Goal: Check status: Check status

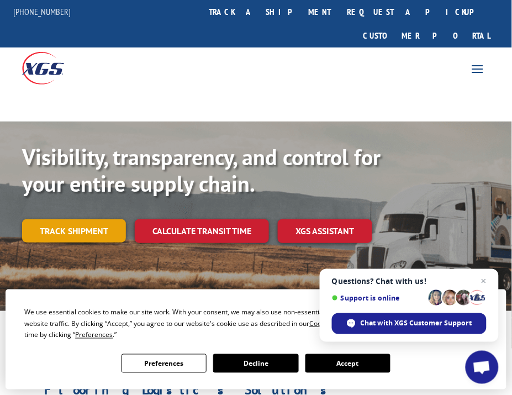
click at [97, 219] on link "Track shipment" at bounding box center [74, 230] width 104 height 23
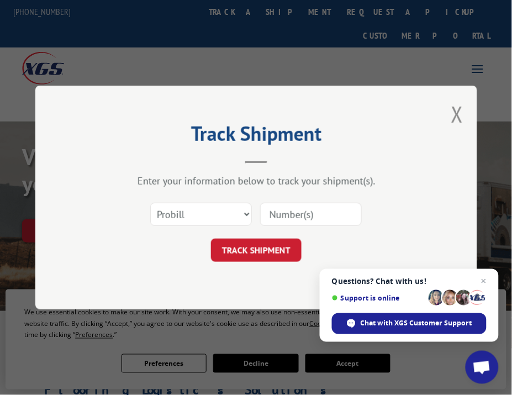
click at [317, 206] on input at bounding box center [311, 214] width 102 height 23
paste input "17630689"
type input "17630689"
click at [229, 216] on select "Select category... Probill BOL PO" at bounding box center [201, 214] width 102 height 23
click at [284, 264] on div "Track Shipment Enter your information below to track your shipment(s). Select c…" at bounding box center [256, 198] width 442 height 224
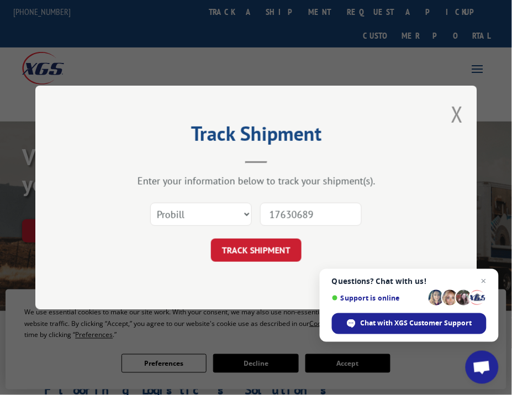
click at [284, 262] on div "Track Shipment Enter your information below to track your shipment(s). Select c…" at bounding box center [256, 198] width 442 height 224
click at [284, 249] on button "TRACK SHIPMENT" at bounding box center [256, 250] width 91 height 23
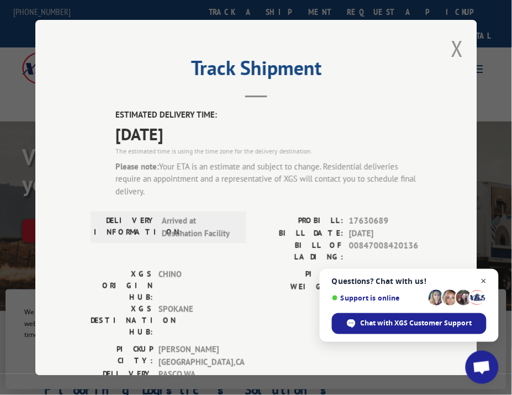
click at [485, 282] on span "Close chat" at bounding box center [484, 282] width 14 height 14
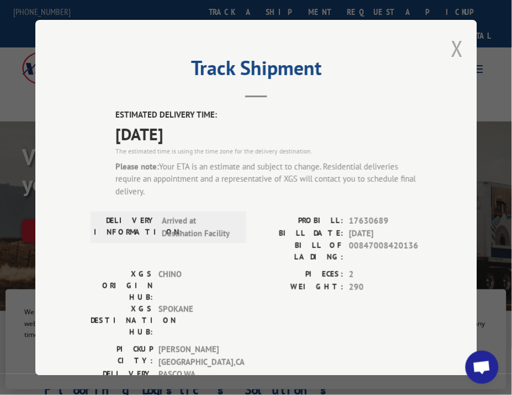
click at [451, 39] on button "Close modal" at bounding box center [457, 48] width 12 height 29
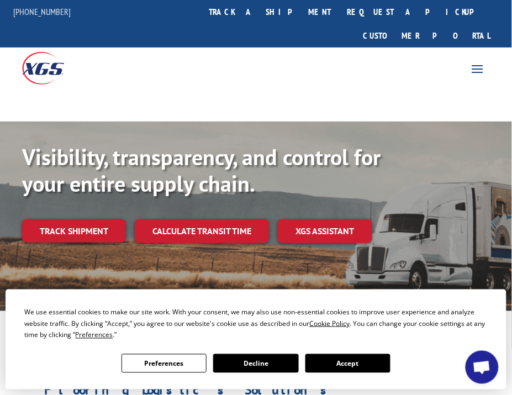
click at [391, 354] on button "Accept" at bounding box center [348, 363] width 85 height 19
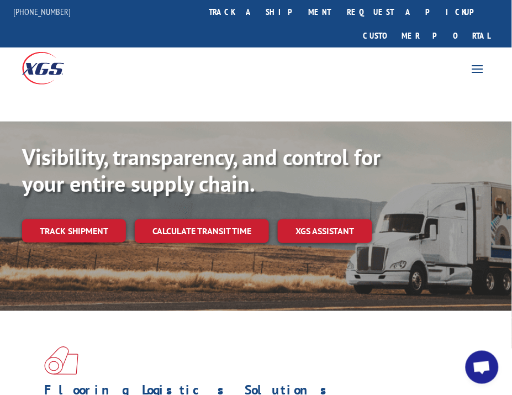
click at [482, 60] on span at bounding box center [478, 69] width 18 height 18
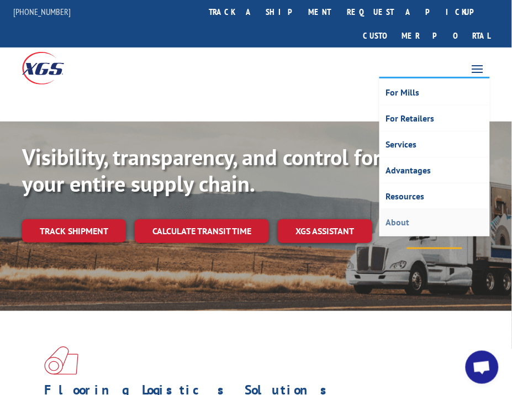
click at [406, 209] on link "About" at bounding box center [435, 222] width 108 height 26
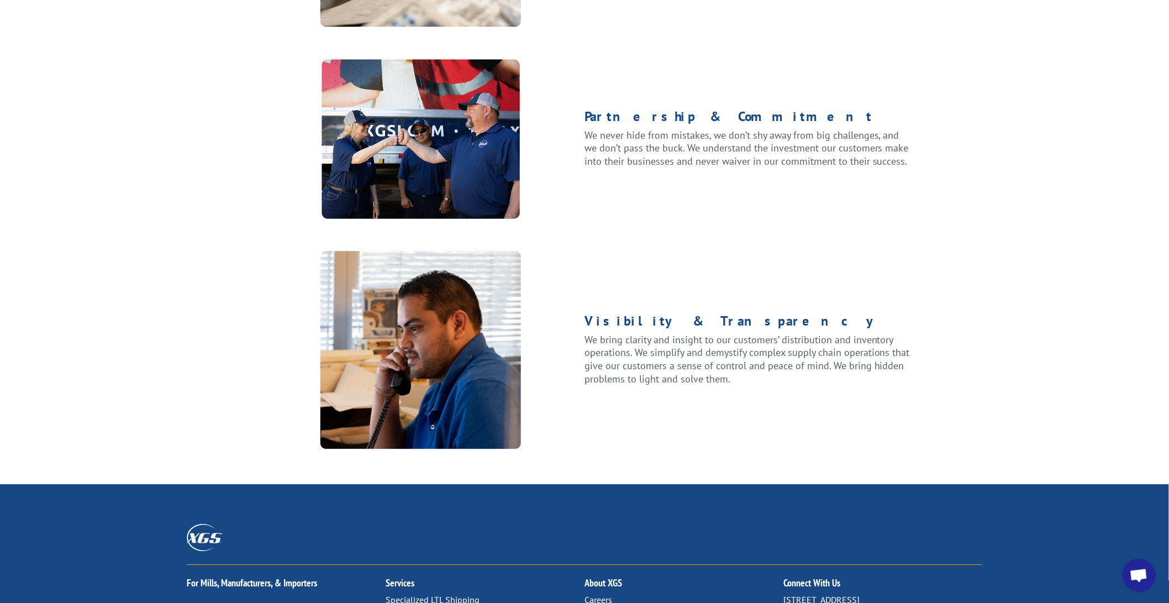
scroll to position [1323, 0]
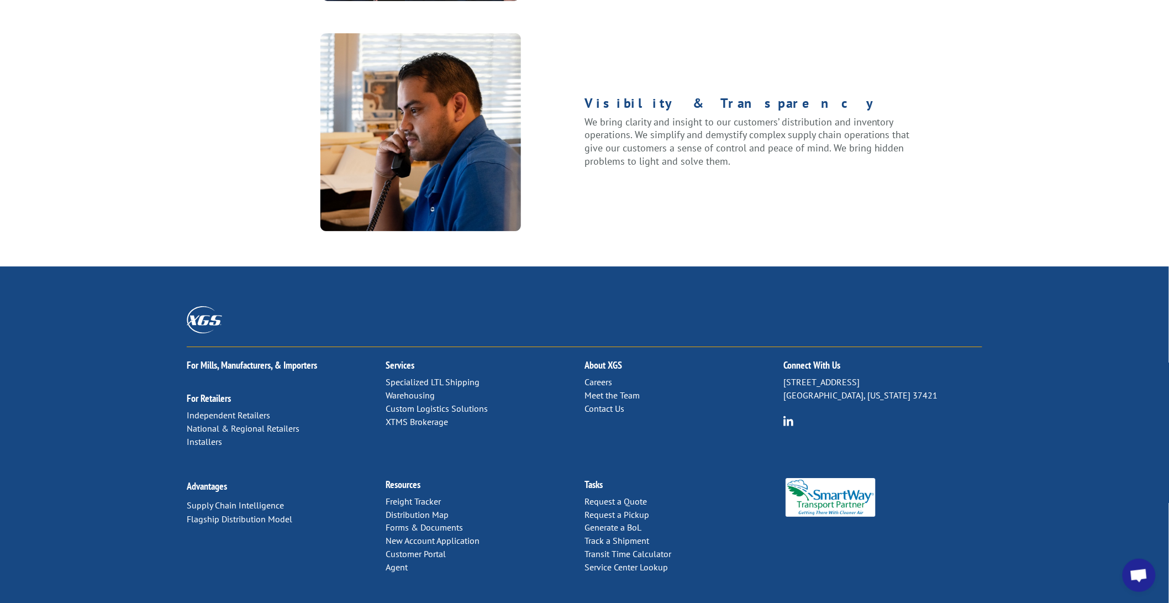
click at [512, 403] on link "Contact Us" at bounding box center [605, 408] width 40 height 11
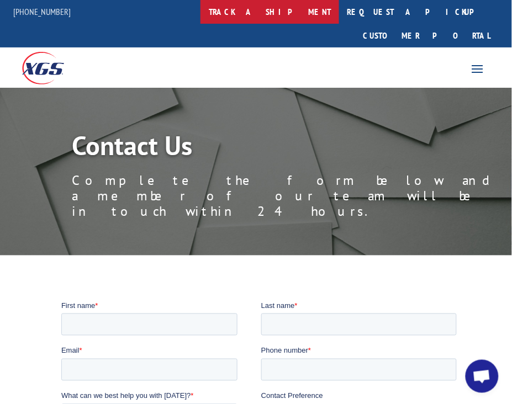
click at [275, 17] on link "track a shipment" at bounding box center [270, 12] width 139 height 24
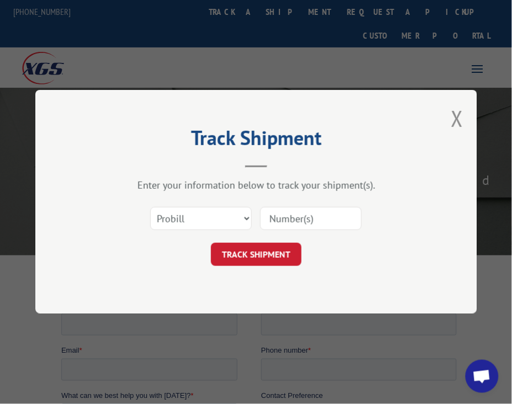
click at [295, 214] on input at bounding box center [311, 219] width 102 height 23
type input "17630689"
click at [252, 257] on button "TRACK SHIPMENT" at bounding box center [256, 255] width 91 height 23
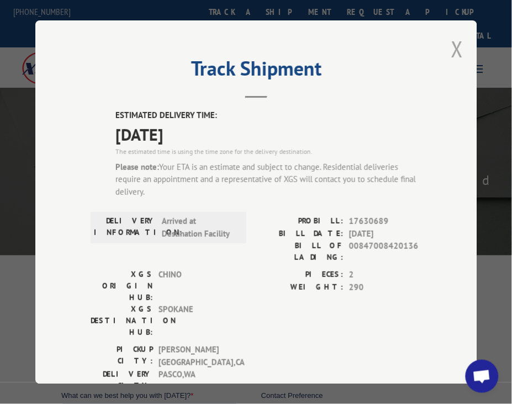
click at [454, 48] on button "Close modal" at bounding box center [457, 48] width 12 height 29
